Goal: Navigation & Orientation: Find specific page/section

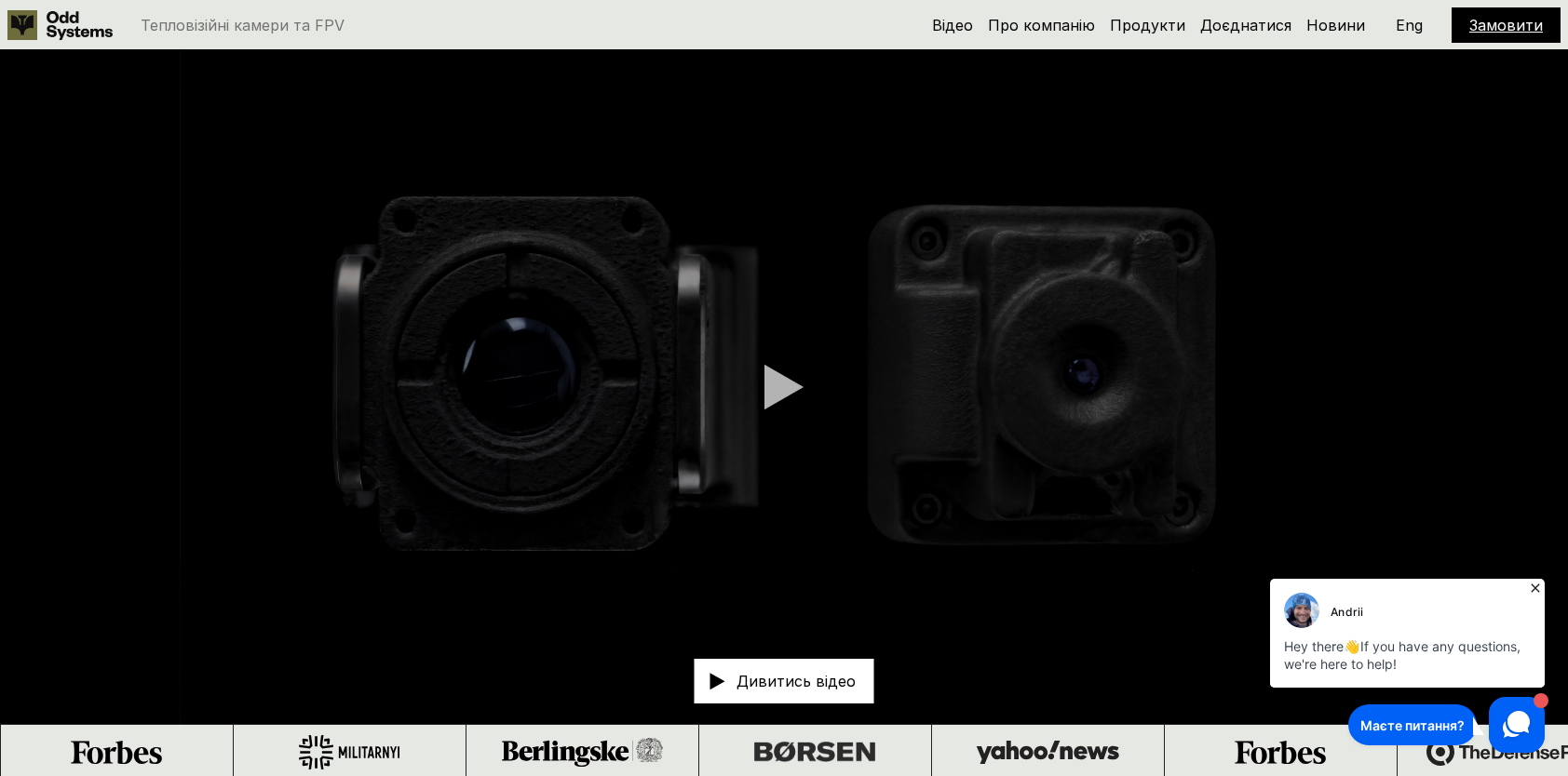
click at [795, 694] on div "Дивитись відео" at bounding box center [784, 682] width 179 height 45
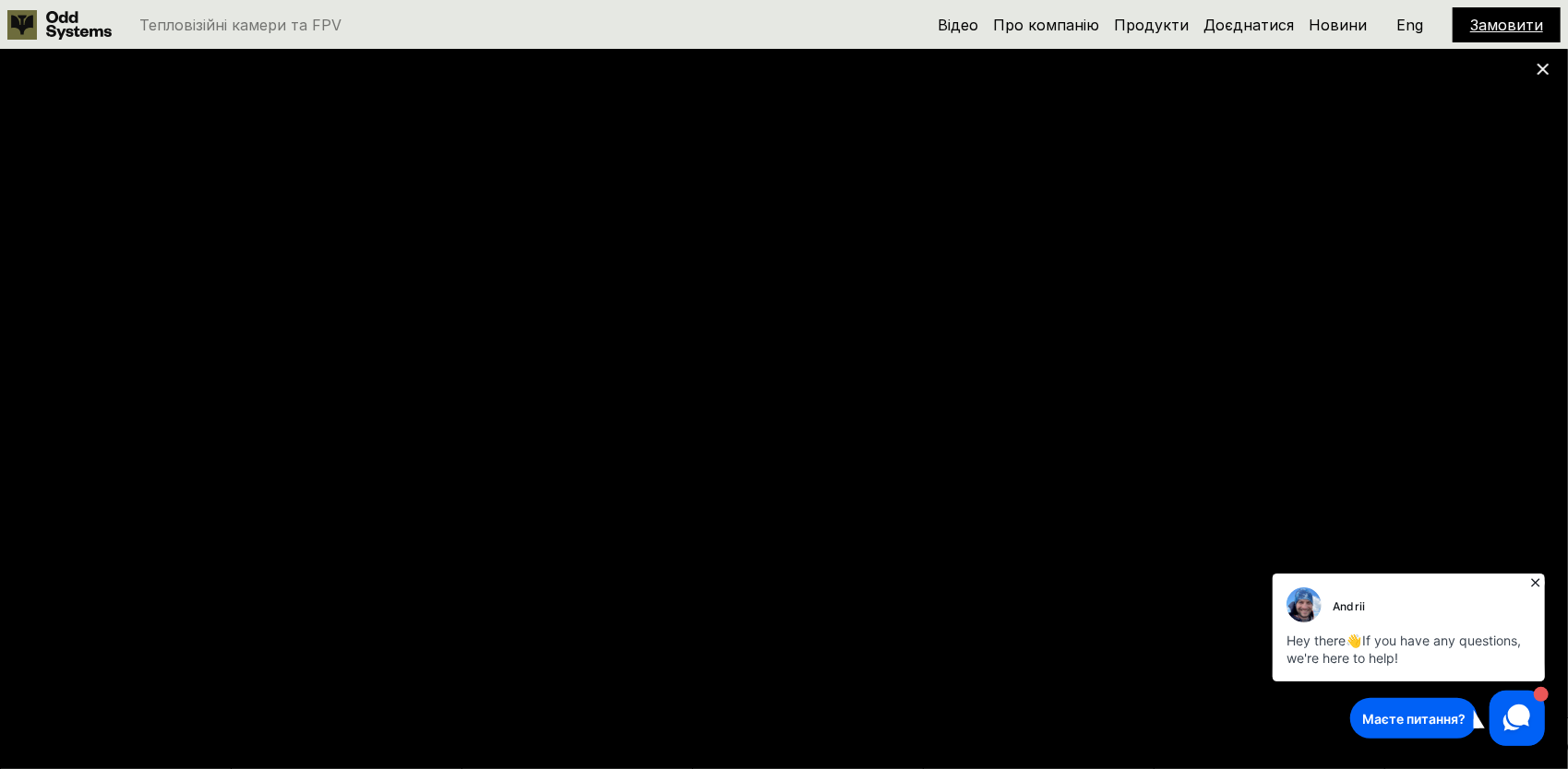
click at [1534, 580] on icon at bounding box center [1535, 582] width 18 height 18
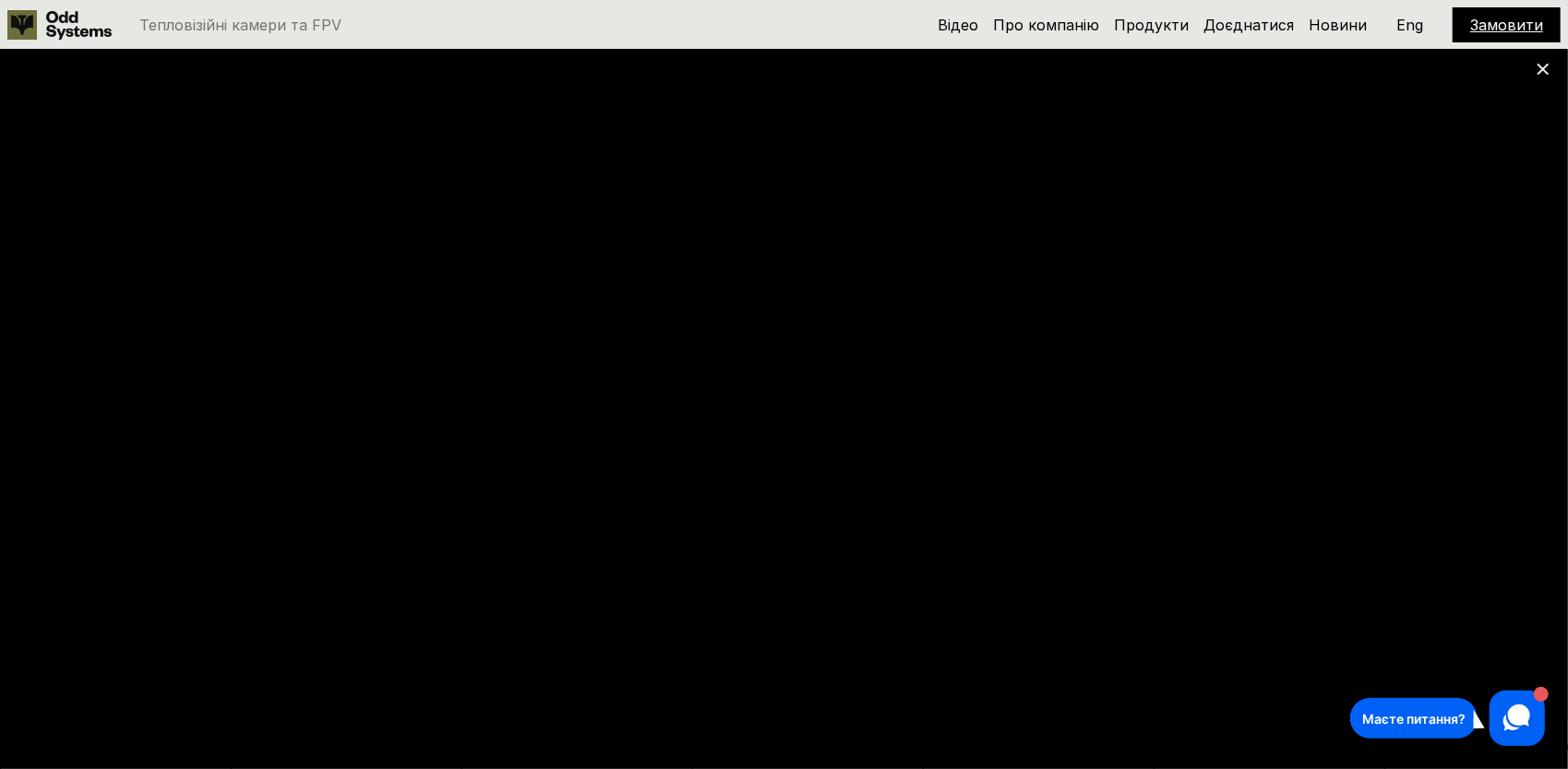
click at [1539, 72] on icon at bounding box center [1543, 69] width 13 height 13
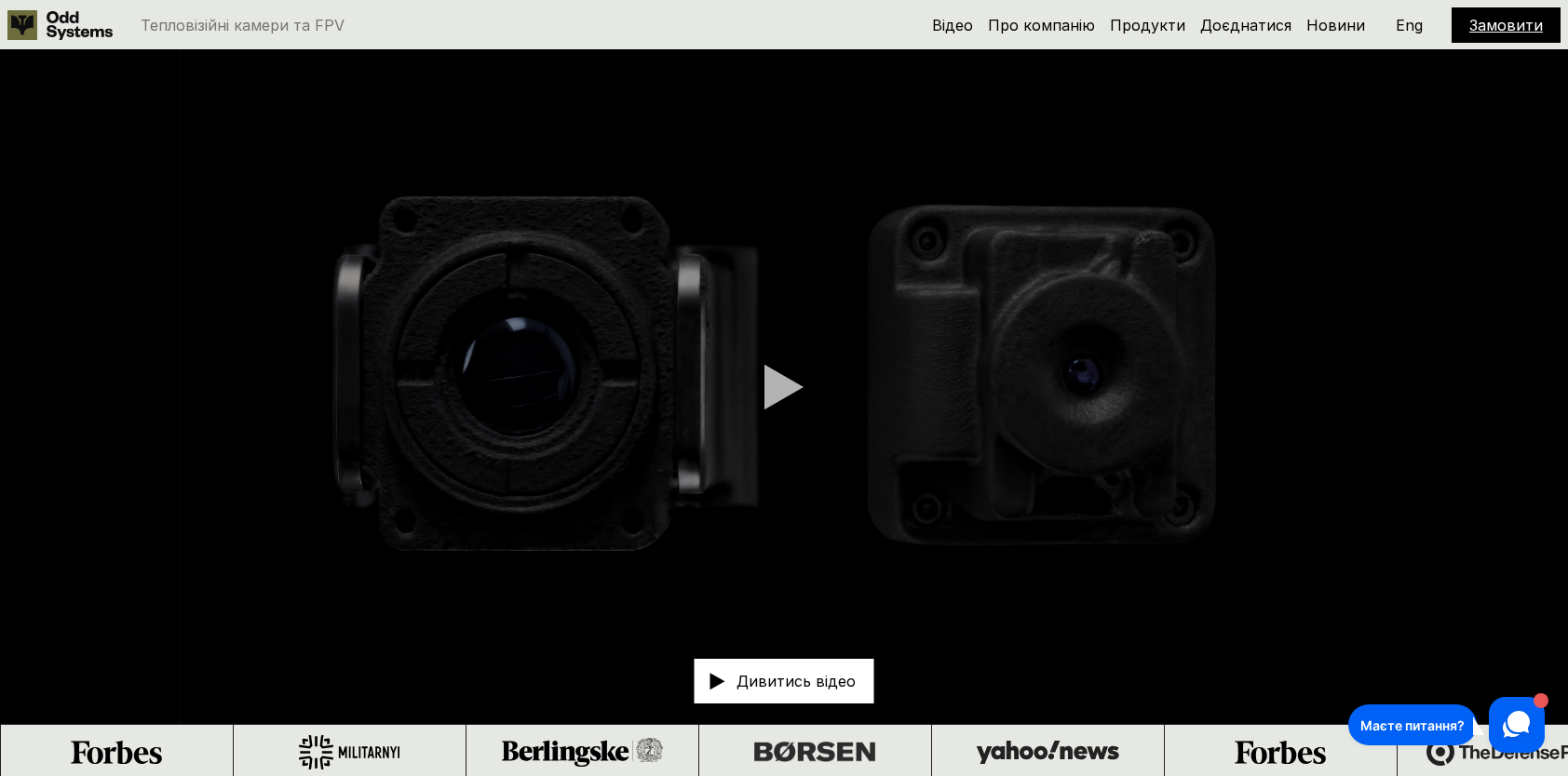
click at [343, 507] on video at bounding box center [784, 387] width 1568 height 674
click at [1146, 31] on link "Продукти" at bounding box center [1148, 24] width 75 height 19
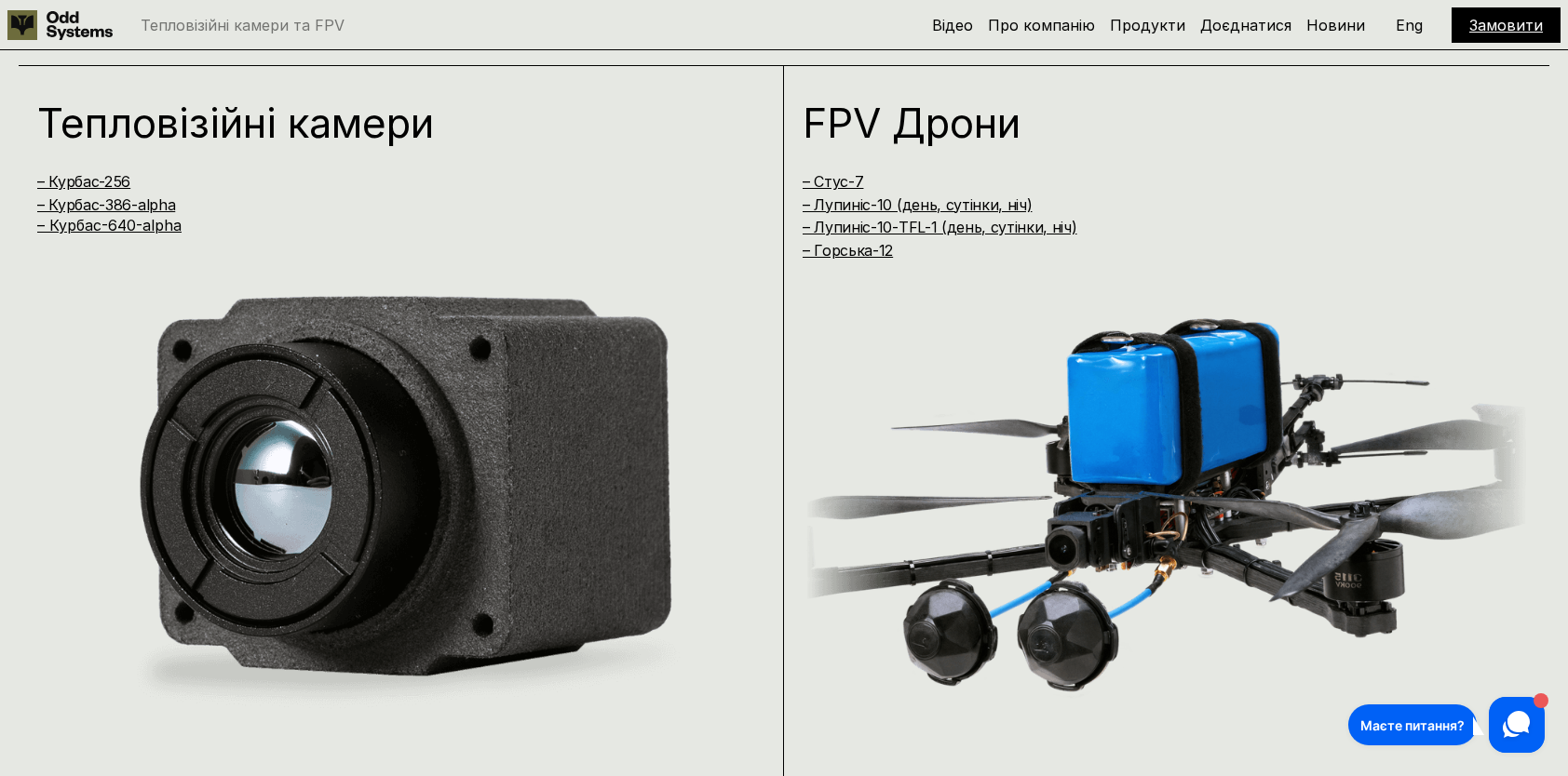
scroll to position [1557, 0]
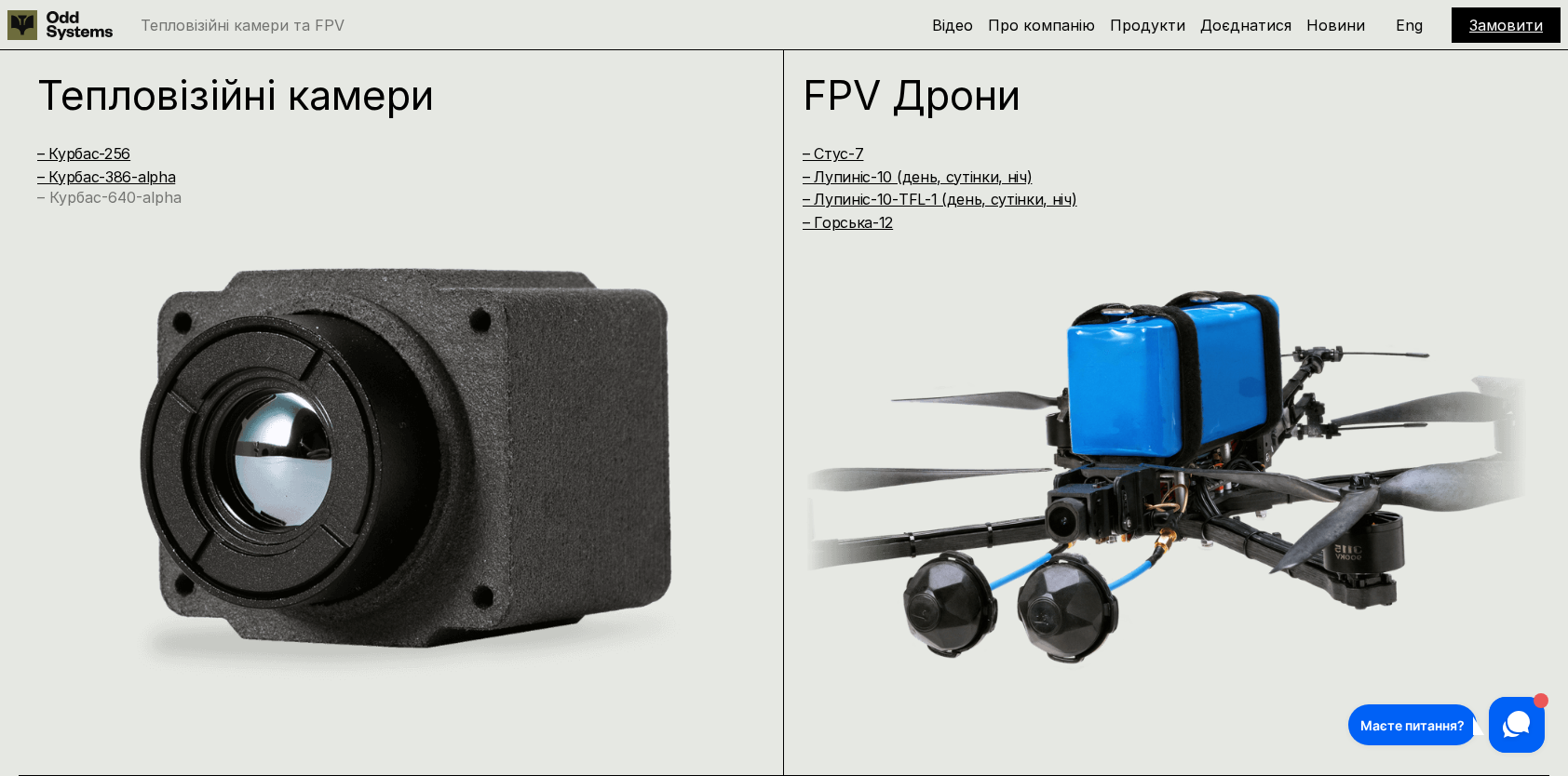
click at [106, 201] on link "– Курбас-640-alpha" at bounding box center [109, 197] width 144 height 19
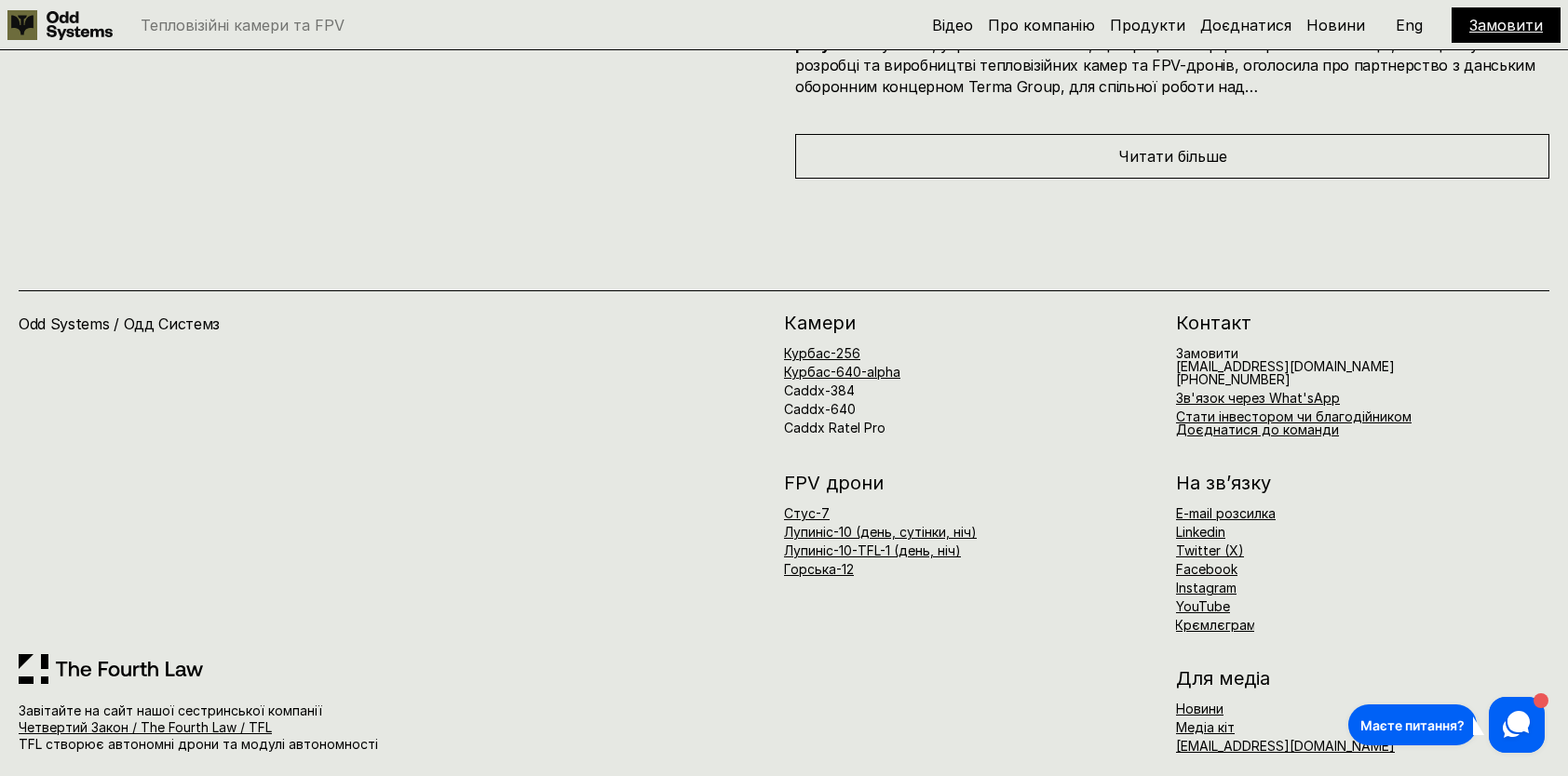
scroll to position [9402, 0]
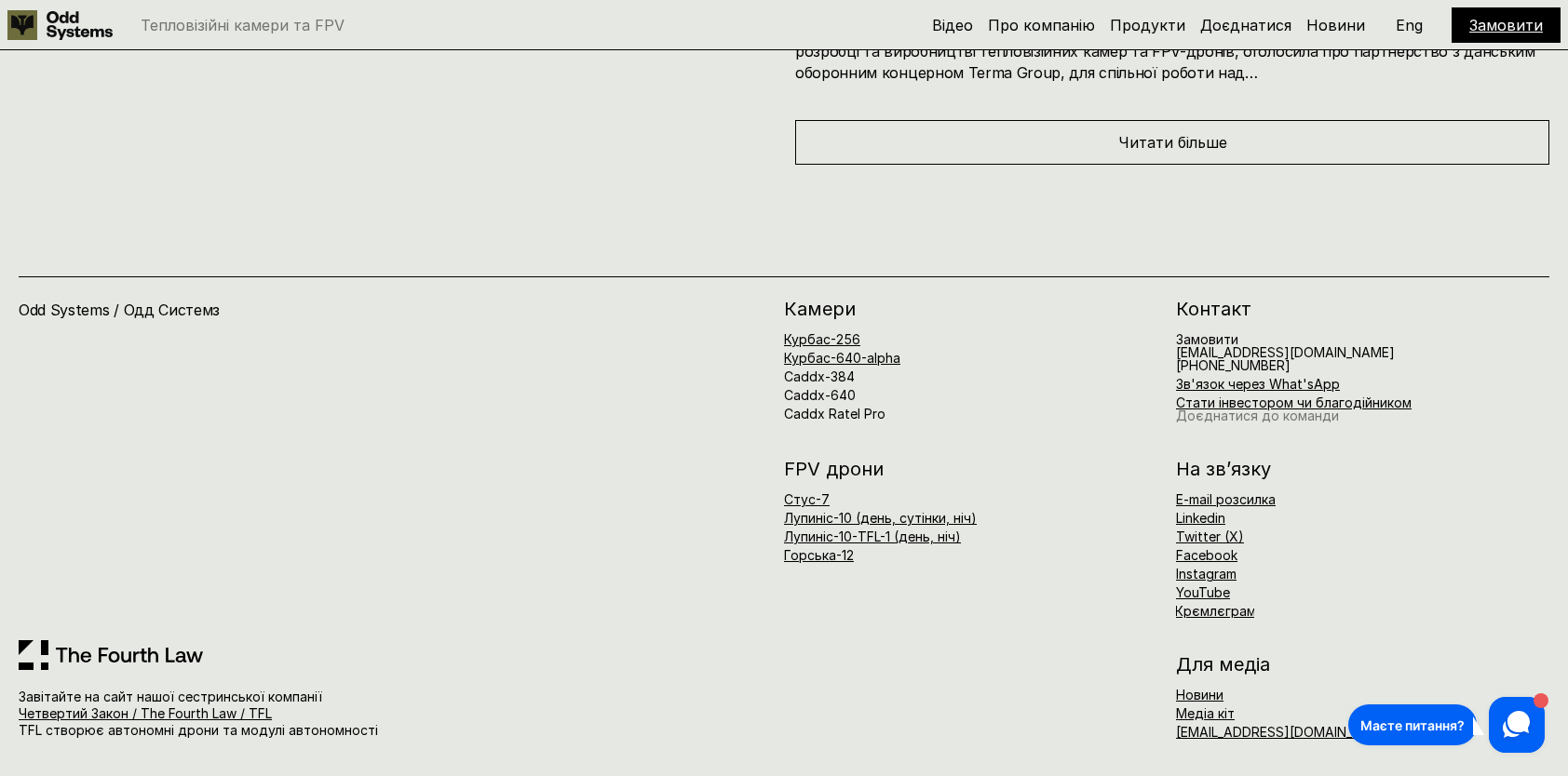
click at [1237, 419] on link "Доєднатися до команди" at bounding box center [1257, 415] width 163 height 16
